Goal: Task Accomplishment & Management: Use online tool/utility

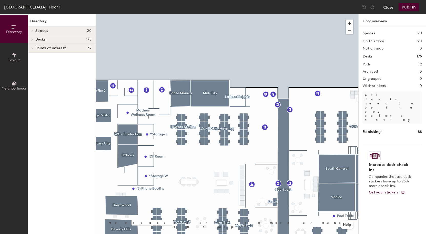
click at [295, 0] on html "Skip navigation Schedule Office People Analytics Visits Deliveries Services Man…" at bounding box center [213, 117] width 426 height 234
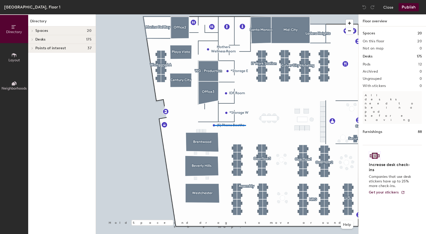
click at [214, 14] on div at bounding box center [227, 14] width 263 height 0
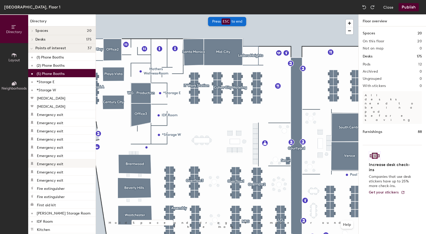
click at [29, 160] on div "Directory Layout Neighborhoods Directory Spaces 20 [PERSON_NAME][GEOGRAPHIC_DAT…" at bounding box center [213, 123] width 426 height 219
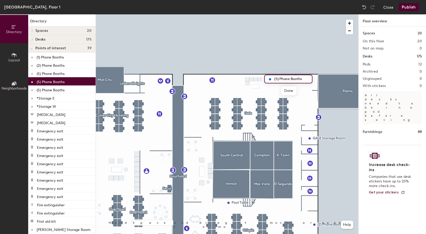
click at [276, 79] on input "(5) Phone Booths" at bounding box center [291, 78] width 37 height 7
type input "(4) Phone Booths"
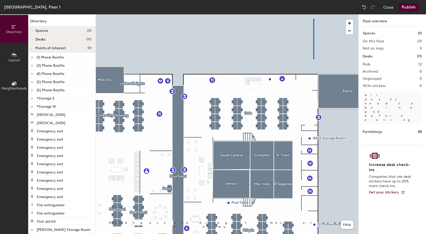
click at [313, 14] on div at bounding box center [227, 14] width 263 height 0
click at [301, 0] on html "Skip navigation Schedule Office People Analytics Visits Deliveries Services Man…" at bounding box center [213, 117] width 426 height 234
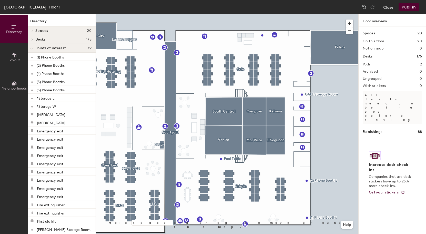
click at [402, 10] on button "Publish" at bounding box center [409, 7] width 20 height 8
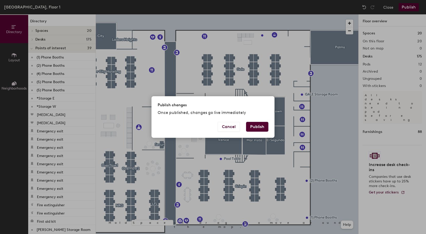
click at [251, 128] on button "Publish" at bounding box center [257, 127] width 22 height 10
